Goal: Complete application form

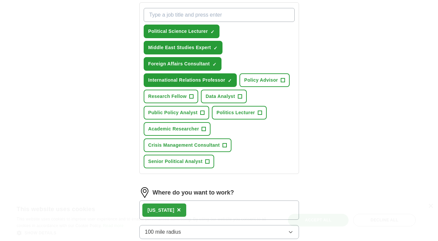
scroll to position [323, 0]
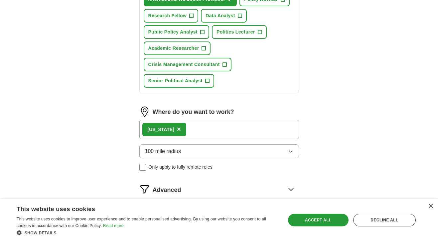
click at [290, 152] on icon "button" at bounding box center [290, 151] width 5 height 5
click at [238, 151] on button "100 mile radius" at bounding box center [219, 152] width 160 height 14
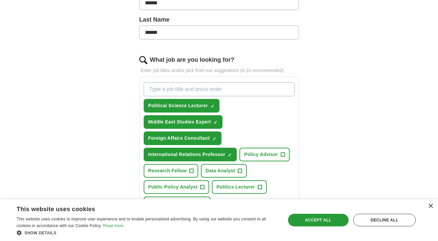
scroll to position [180, 0]
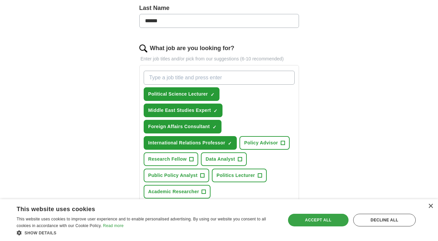
click at [306, 218] on div "Accept all" at bounding box center [318, 220] width 61 height 13
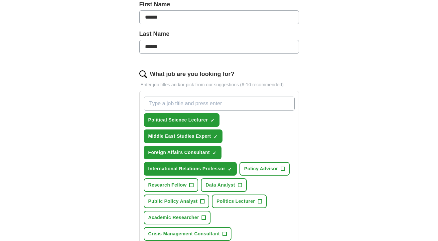
scroll to position [0, 0]
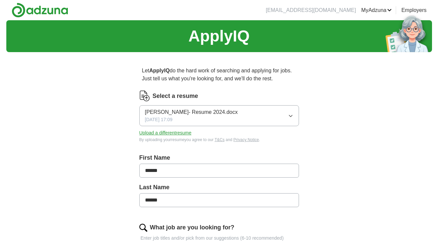
click at [233, 115] on span "[PERSON_NAME]- Resume 2024.docx" at bounding box center [191, 112] width 93 height 8
click at [199, 133] on span "[PERSON_NAME]- Resume 2024.docx" at bounding box center [191, 135] width 93 height 8
click at [167, 113] on span "[PERSON_NAME]- Resume 2024.docx" at bounding box center [191, 112] width 93 height 8
click at [165, 135] on span "[PERSON_NAME]- Resume 2024.docx" at bounding box center [191, 135] width 93 height 8
click at [292, 117] on icon "button" at bounding box center [290, 115] width 5 height 5
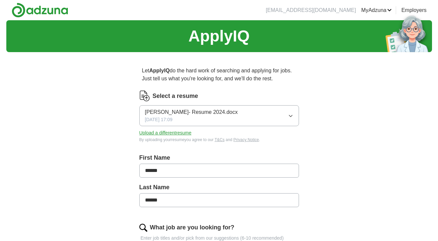
click at [167, 132] on button "Upload a different resume" at bounding box center [165, 133] width 52 height 7
click at [143, 103] on div "Select a resume Dr.Ashraf Singer CV Spe 2025.docx 08/31/2025, 01:49 Upload a di…" at bounding box center [219, 117] width 160 height 52
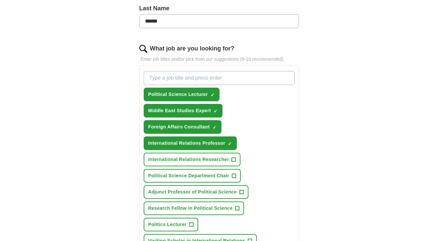
scroll to position [180, 0]
click at [235, 159] on span "+" at bounding box center [234, 159] width 4 height 5
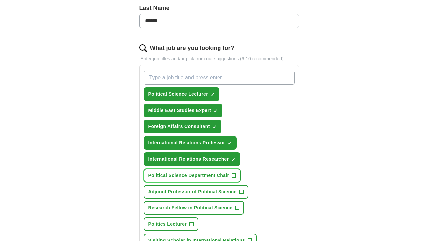
click at [236, 178] on span "+" at bounding box center [234, 175] width 4 height 5
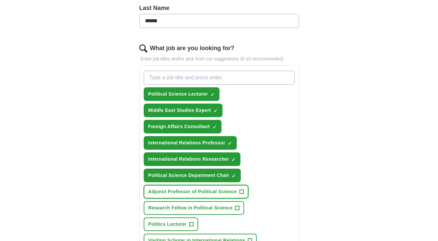
click at [242, 191] on span "+" at bounding box center [241, 191] width 4 height 5
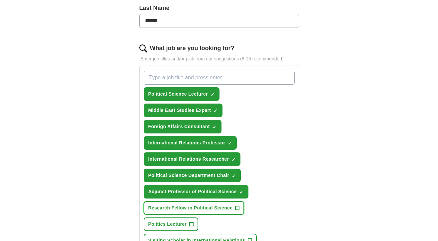
click at [237, 206] on span "+" at bounding box center [237, 208] width 4 height 5
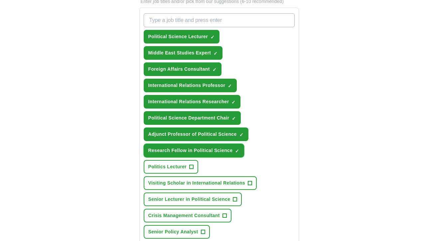
scroll to position [251, 0]
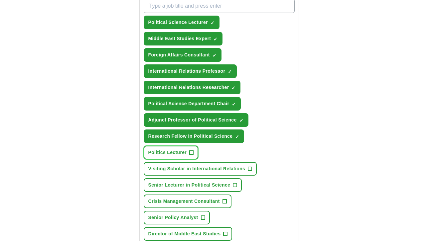
drag, startPoint x: 190, startPoint y: 152, endPoint x: 195, endPoint y: 154, distance: 4.8
click at [190, 152] on span "+" at bounding box center [191, 152] width 4 height 5
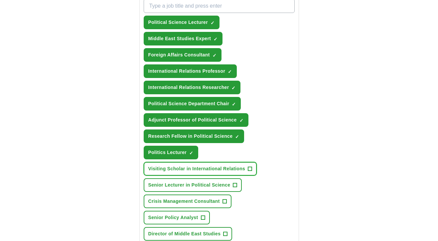
click at [249, 171] on span "+" at bounding box center [250, 169] width 4 height 5
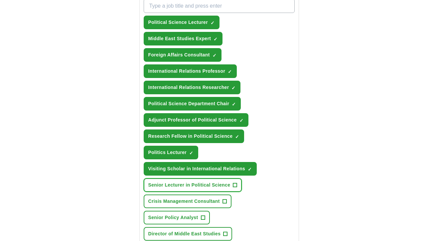
click at [234, 183] on span "+" at bounding box center [235, 185] width 4 height 5
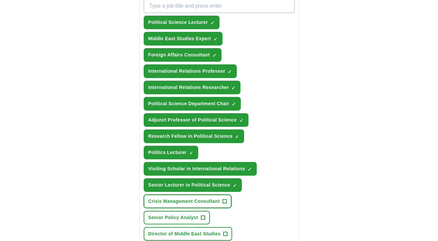
click at [226, 202] on span "+" at bounding box center [224, 201] width 4 height 5
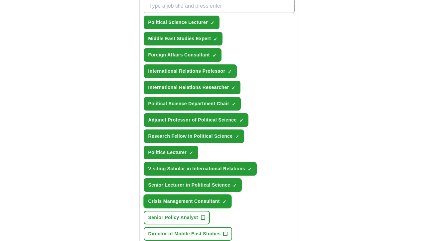
click at [0, 0] on span "×" at bounding box center [0, 0] width 0 height 0
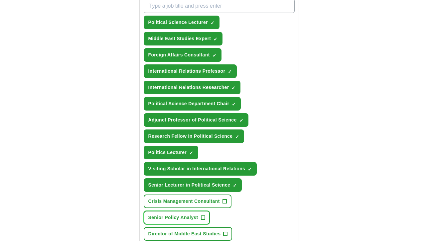
click at [205, 217] on button "Senior Policy Analyst +" at bounding box center [177, 218] width 66 height 14
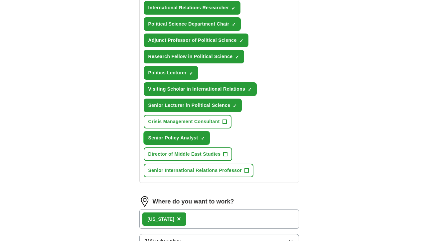
scroll to position [359, 0]
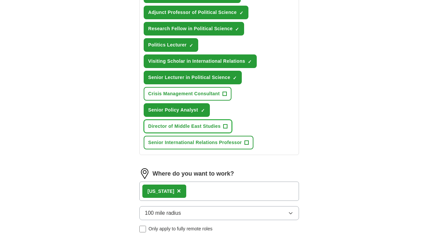
click at [226, 125] on span "+" at bounding box center [225, 126] width 4 height 5
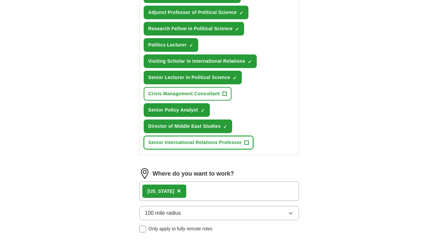
click at [243, 139] on button "Senior International Relations Professor +" at bounding box center [199, 143] width 110 height 14
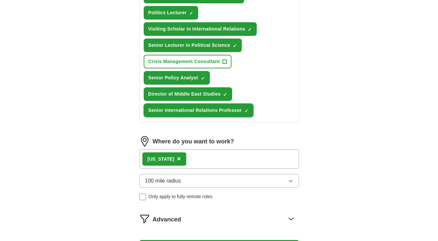
scroll to position [503, 0]
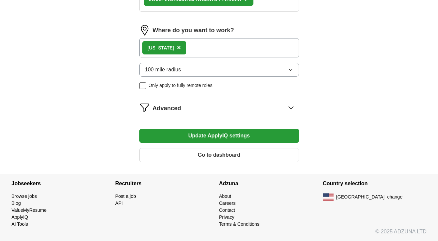
click at [253, 137] on button "Update ApplyIQ settings" at bounding box center [219, 136] width 160 height 14
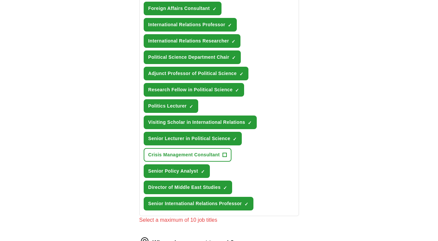
scroll to position [287, 0]
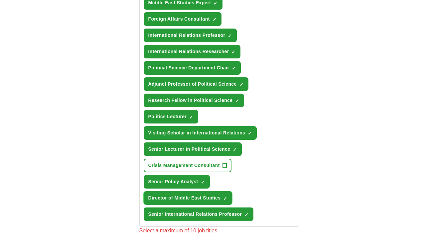
click at [0, 0] on span "×" at bounding box center [0, 0] width 0 height 0
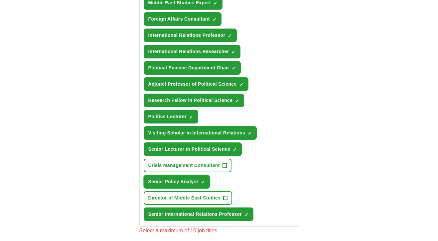
click at [205, 180] on button "Senior Policy Analyst ✓ ×" at bounding box center [177, 182] width 66 height 14
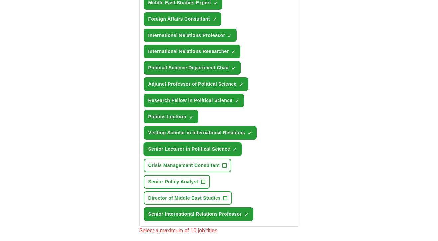
click at [0, 0] on span "×" at bounding box center [0, 0] width 0 height 0
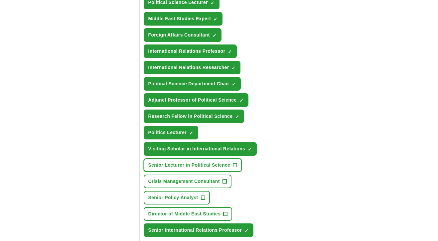
scroll to position [251, 0]
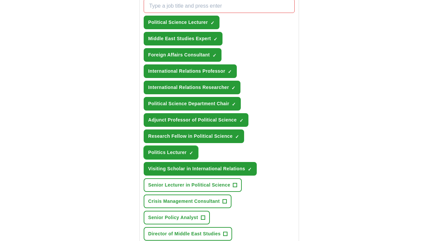
click at [0, 0] on span "×" at bounding box center [0, 0] width 0 height 0
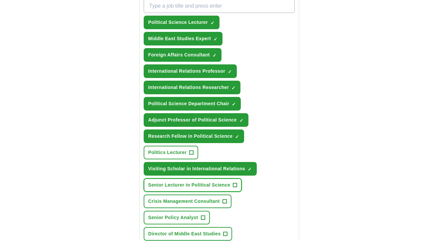
click at [236, 184] on span "+" at bounding box center [235, 185] width 4 height 5
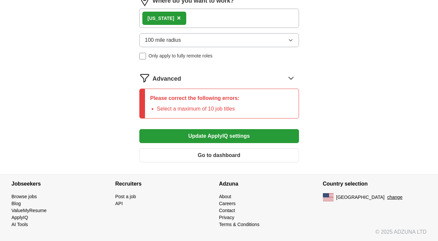
scroll to position [541, 0]
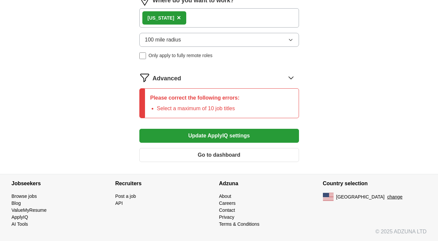
click at [221, 135] on button "Update ApplyIQ settings" at bounding box center [219, 136] width 160 height 14
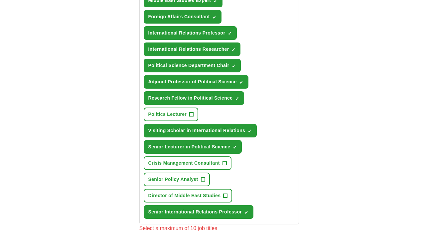
scroll to position [254, 0]
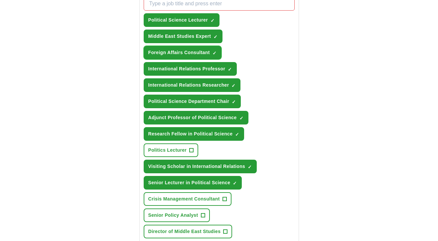
click at [0, 0] on span "×" at bounding box center [0, 0] width 0 height 0
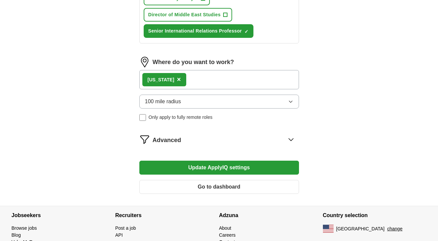
scroll to position [503, 0]
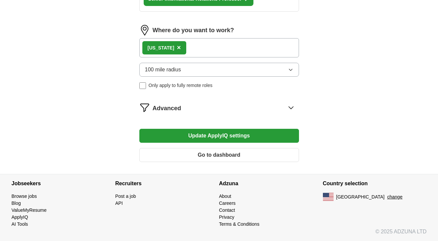
click at [211, 137] on button "Update ApplyIQ settings" at bounding box center [219, 136] width 160 height 14
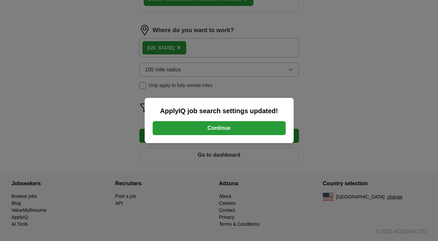
click at [213, 128] on button "Continue" at bounding box center [219, 128] width 133 height 14
